Goal: Task Accomplishment & Management: Manage account settings

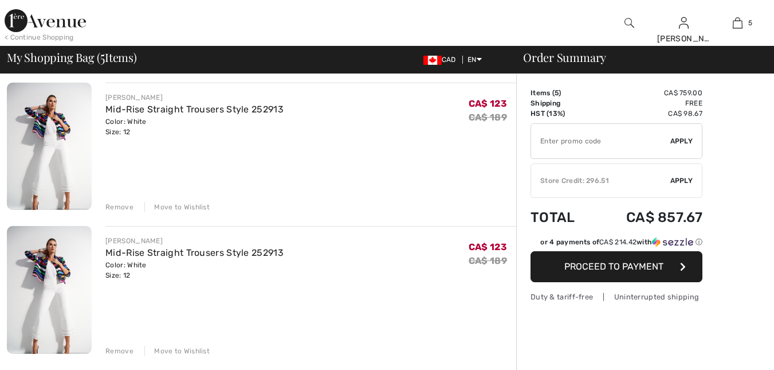
scroll to position [372, 0]
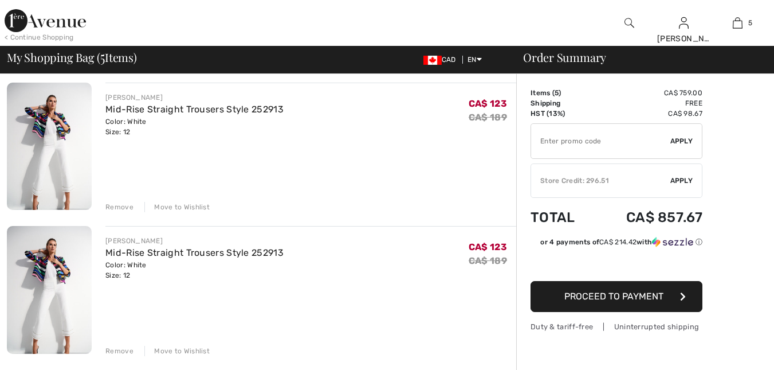
click at [126, 343] on div "Remove Move to Wishlist" at bounding box center [310, 349] width 411 height 13
click at [123, 346] on div "Remove" at bounding box center [119, 351] width 28 height 10
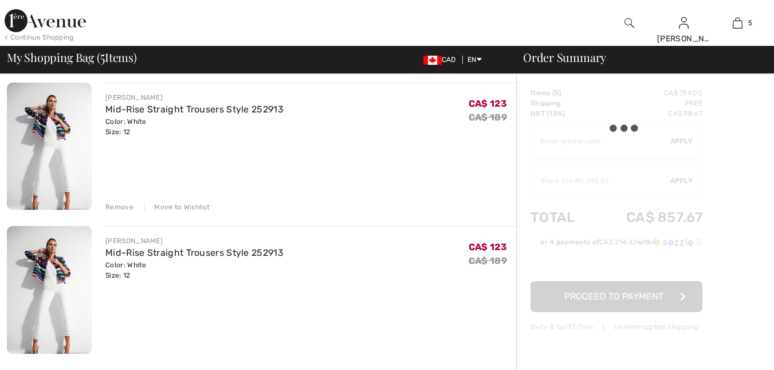
click at [117, 348] on div "Remove" at bounding box center [119, 351] width 28 height 10
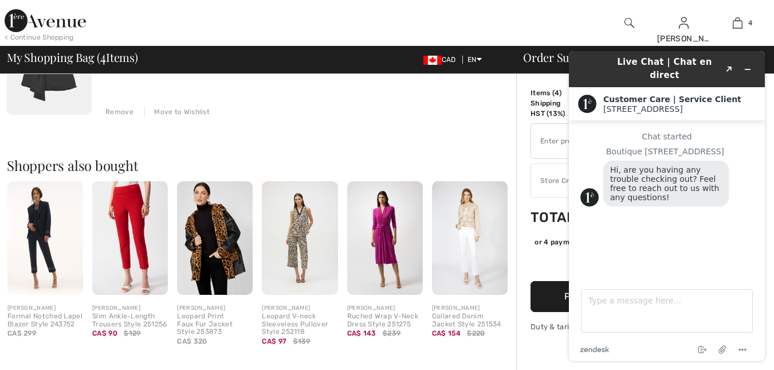
scroll to position [614, 0]
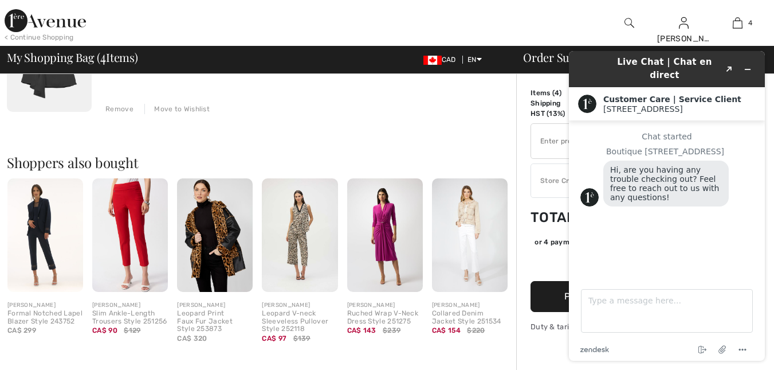
click at [205, 231] on img at bounding box center [215, 234] width 76 height 113
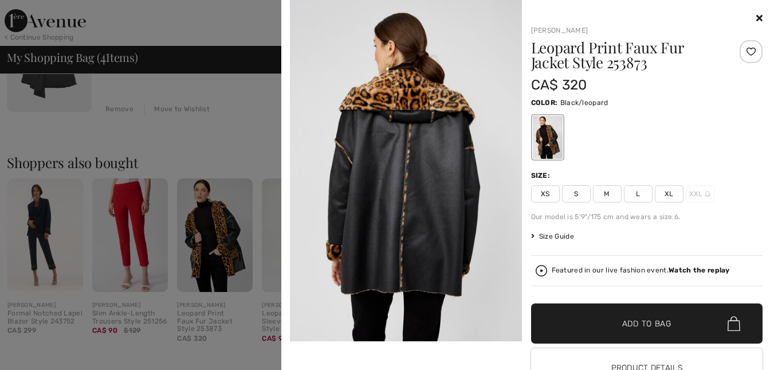
scroll to position [355, 0]
click at [694, 266] on strong "Watch the replay" at bounding box center [699, 270] width 61 height 8
click at [683, 270] on strong "Watch the replay" at bounding box center [699, 270] width 61 height 8
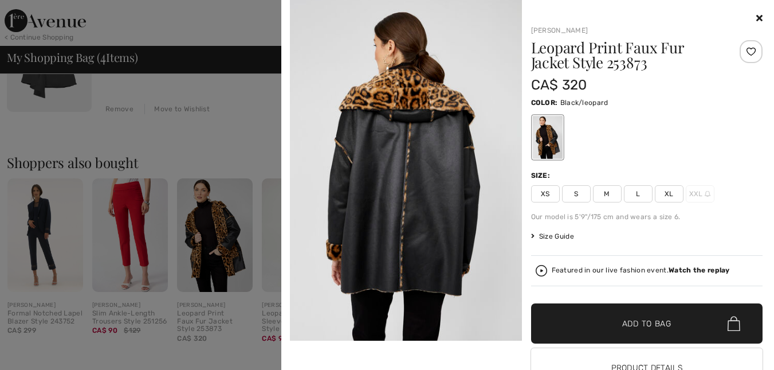
click at [698, 267] on strong "Watch the replay" at bounding box center [699, 270] width 61 height 8
click at [537, 270] on img at bounding box center [541, 270] width 11 height 11
click at [536, 269] on img at bounding box center [541, 270] width 11 height 11
click at [585, 269] on div "Featured in our live fashion event. Watch the replay" at bounding box center [641, 269] width 178 height 7
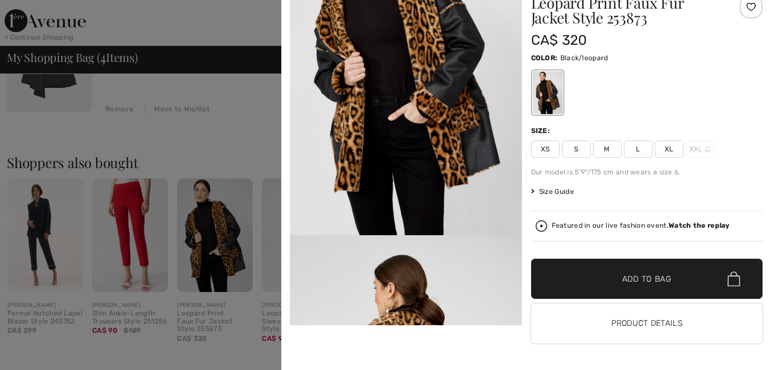
scroll to position [0, 0]
